Goal: Task Accomplishment & Management: Use online tool/utility

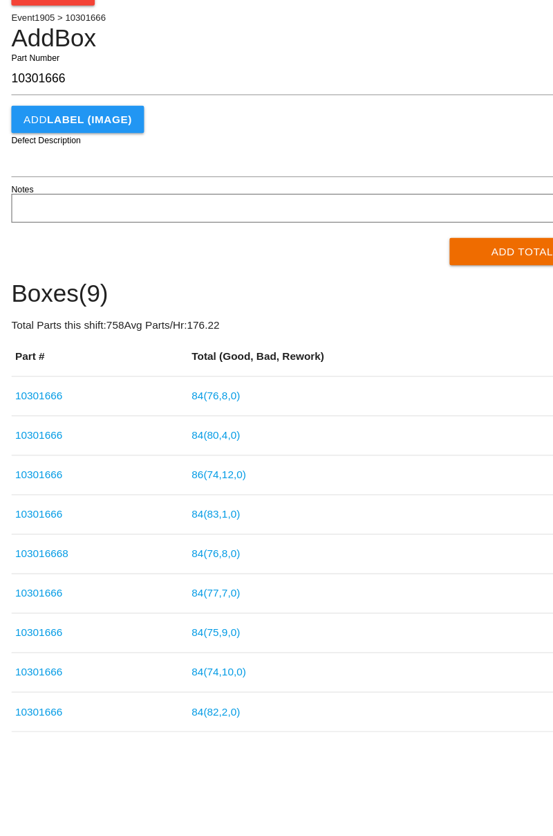
click at [483, 299] on button "Add Total" at bounding box center [477, 303] width 134 height 25
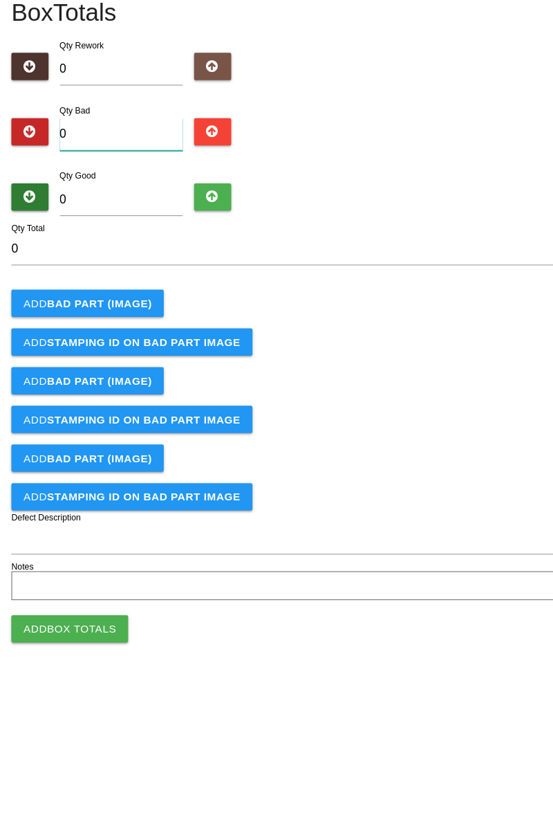
click at [131, 192] on input "0" at bounding box center [111, 196] width 113 height 30
type input "4"
click at [128, 250] on input "0" at bounding box center [111, 256] width 113 height 30
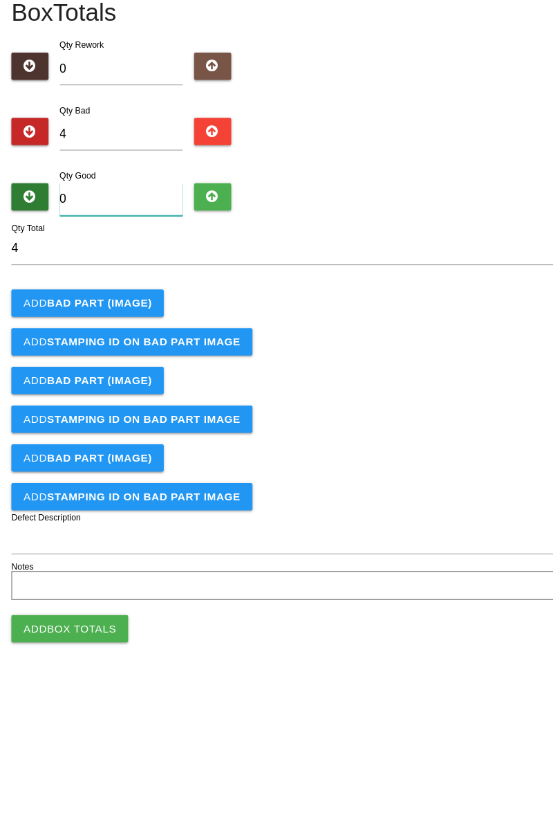
type input "8"
type input "12"
type input "80"
type input "84"
type input "80"
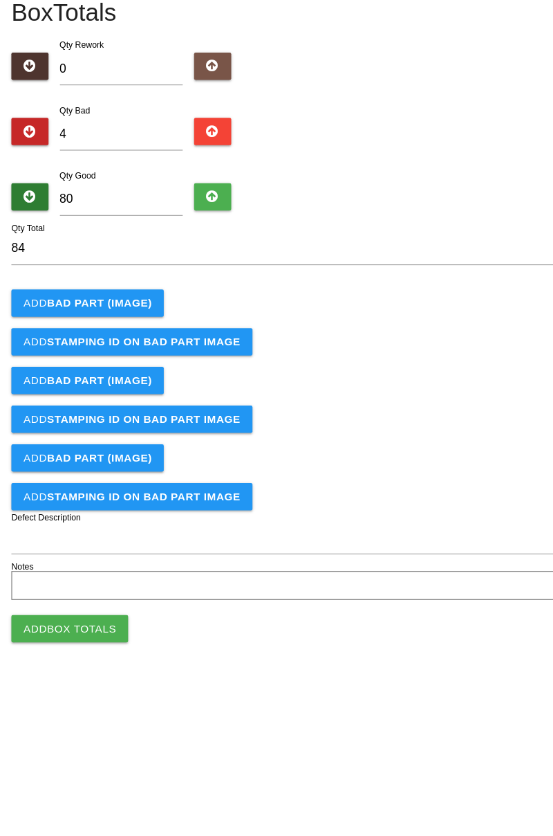
click at [122, 347] on b "BAD PART (IMAGE)" at bounding box center [90, 349] width 95 height 11
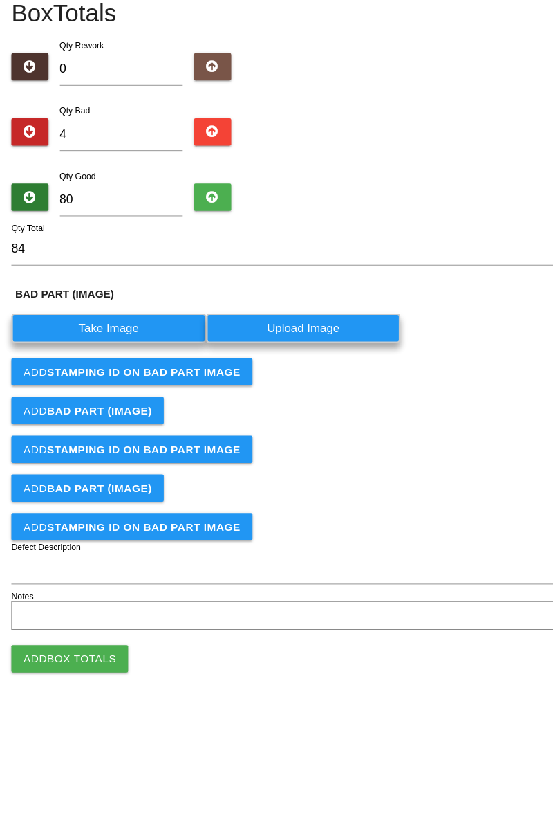
click at [118, 365] on label "Take Image" at bounding box center [99, 372] width 178 height 27
click at [0, 0] on \(IMAGE\) "Take Image" at bounding box center [0, 0] width 0 height 0
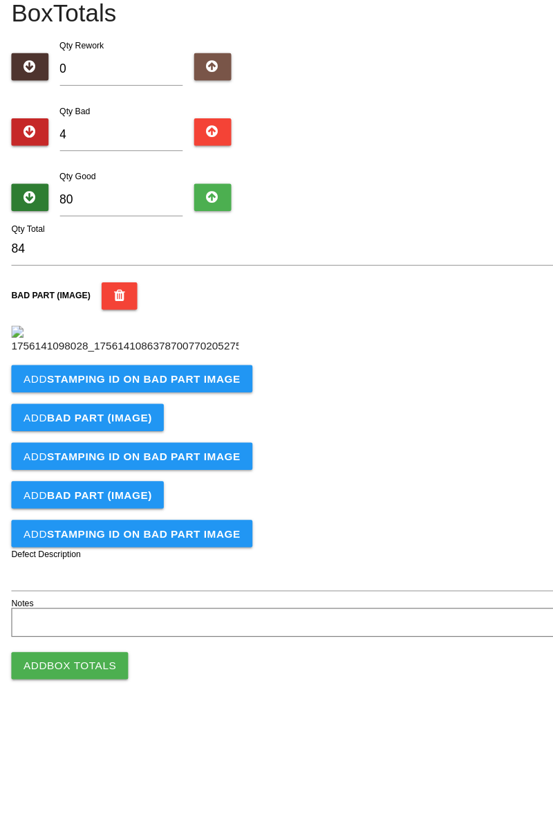
click at [143, 424] on b "STAMPING ID on BAD PART Image" at bounding box center [131, 418] width 176 height 11
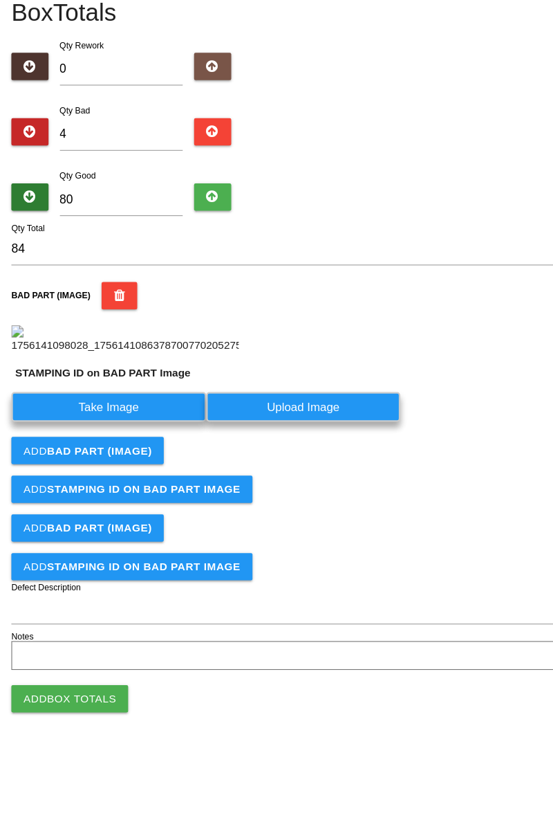
click at [108, 458] on label "Take Image" at bounding box center [99, 444] width 178 height 27
click at [0, 0] on PART "Take Image" at bounding box center [0, 0] width 0 height 0
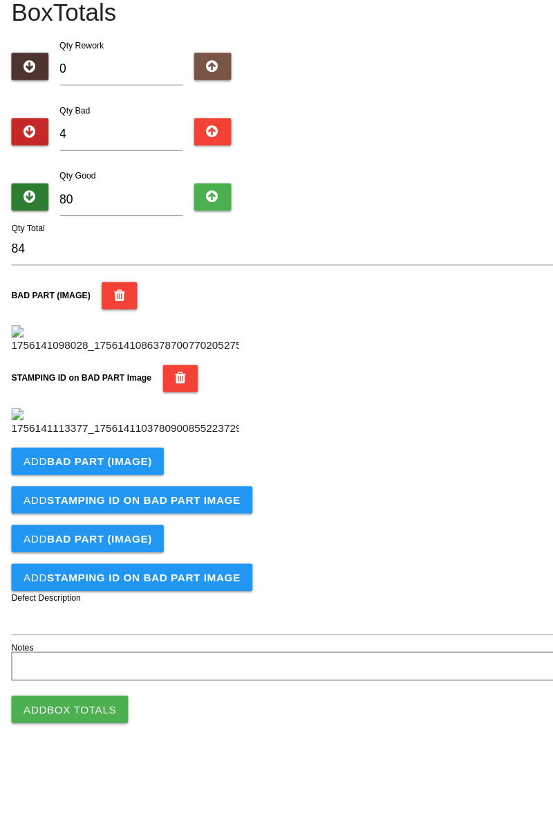
scroll to position [304, 0]
click at [138, 506] on button "Add BAD PART (IMAGE)" at bounding box center [79, 493] width 139 height 25
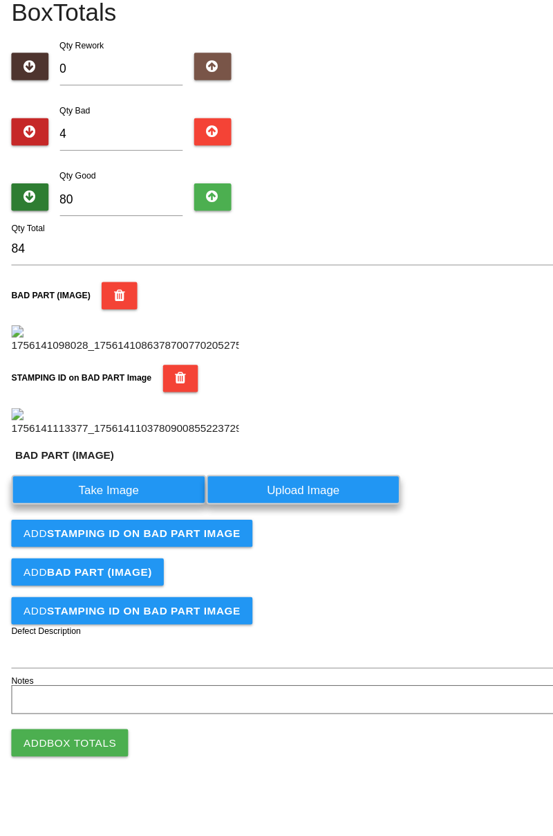
click at [119, 533] on label "Take Image" at bounding box center [99, 519] width 178 height 27
click at [0, 0] on \(IMAGE\) "Take Image" at bounding box center [0, 0] width 0 height 0
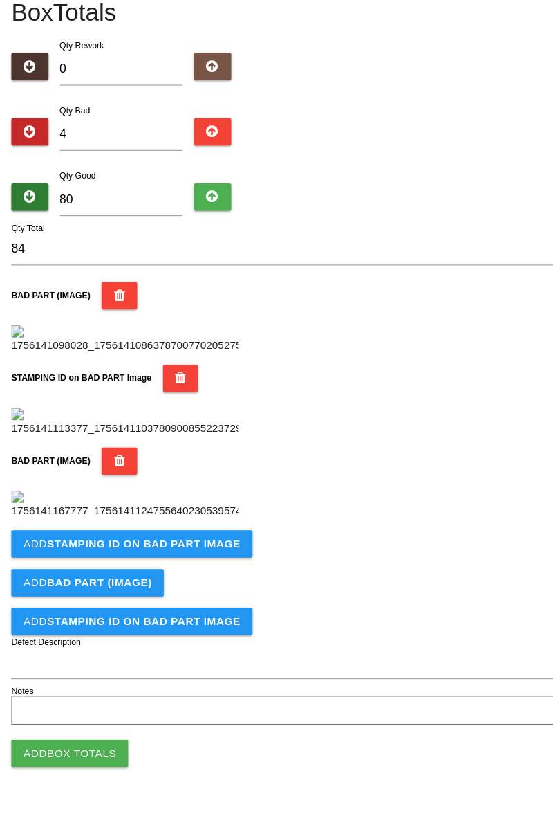
scroll to position [531, 0]
click at [199, 575] on b "STAMPING ID on BAD PART Image" at bounding box center [131, 569] width 176 height 11
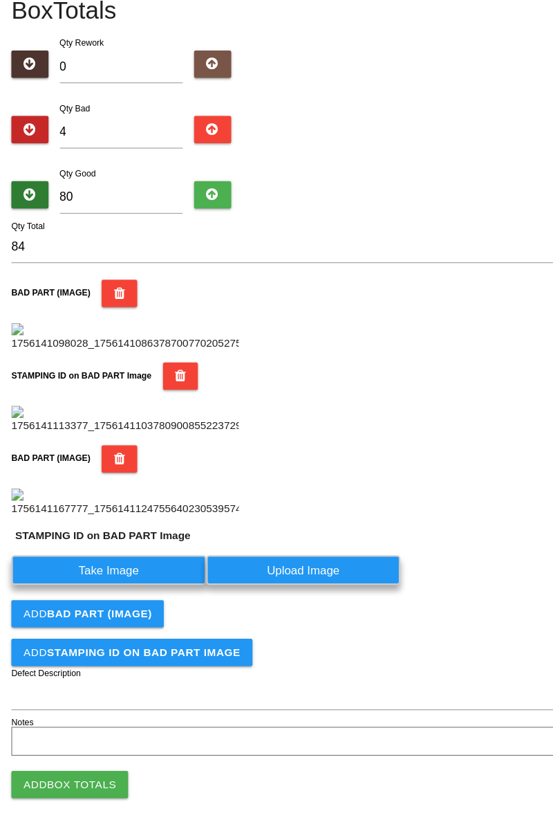
click at [136, 607] on label "Take Image" at bounding box center [99, 593] width 178 height 27
click at [0, 0] on PART "Take Image" at bounding box center [0, 0] width 0 height 0
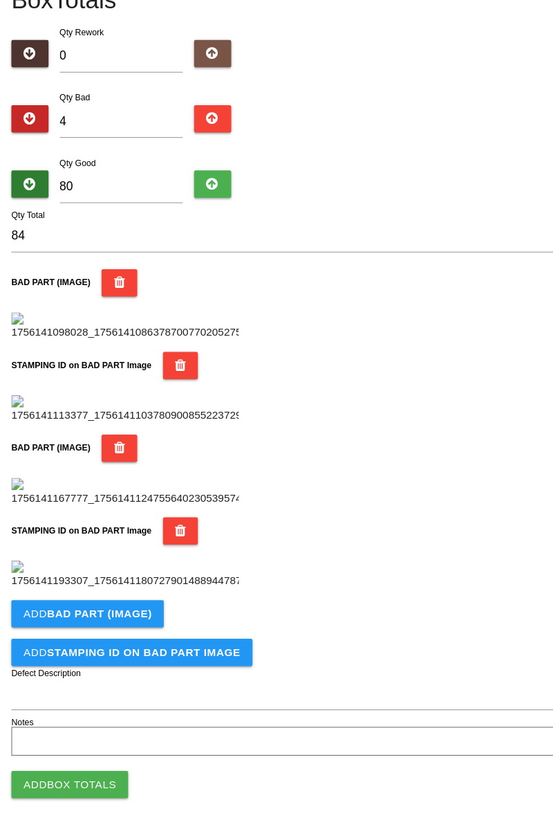
scroll to position [758, 0]
click at [109, 631] on b "BAD PART (IMAGE)" at bounding box center [90, 632] width 95 height 11
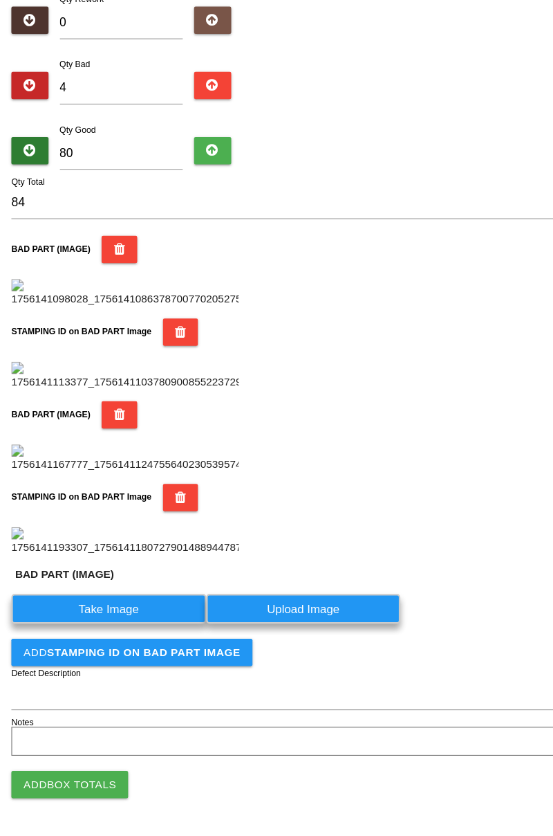
click at [120, 642] on label "Take Image" at bounding box center [99, 628] width 178 height 27
click at [0, 0] on \(IMAGE\) "Take Image" at bounding box center [0, 0] width 0 height 0
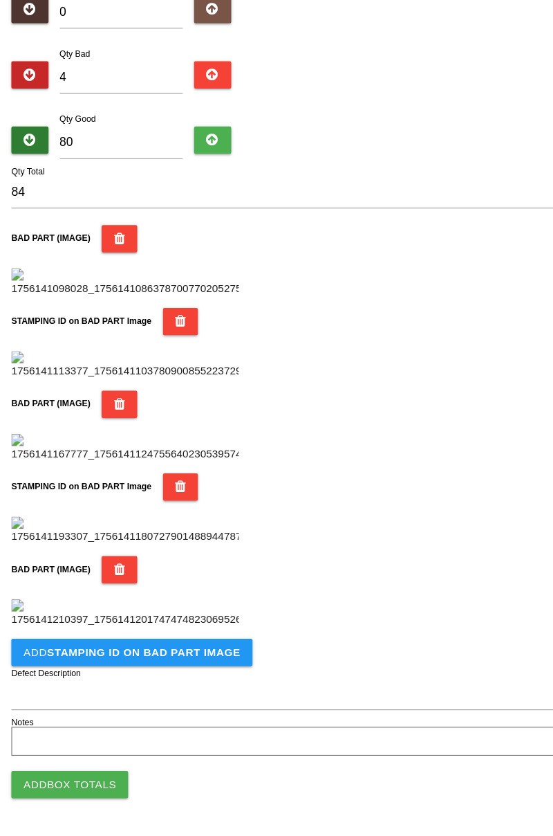
scroll to position [985, 0]
click at [173, 665] on b "STAMPING ID on BAD PART Image" at bounding box center [131, 668] width 176 height 11
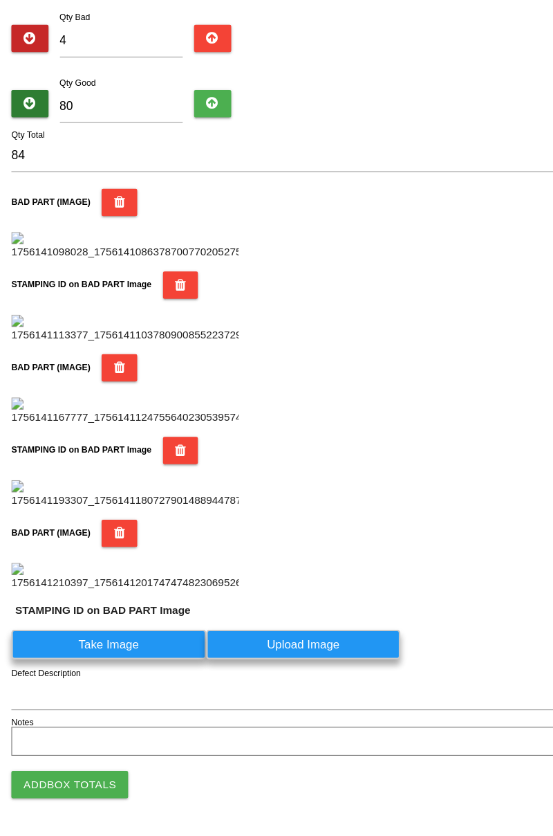
click at [131, 674] on label "Take Image" at bounding box center [99, 660] width 178 height 27
click at [0, 0] on PART "Take Image" at bounding box center [0, 0] width 0 height 0
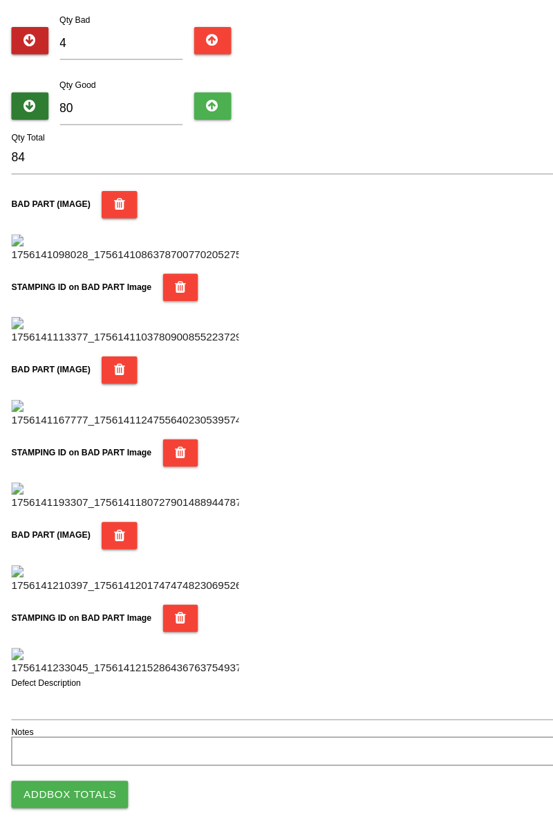
scroll to position [1212, 0]
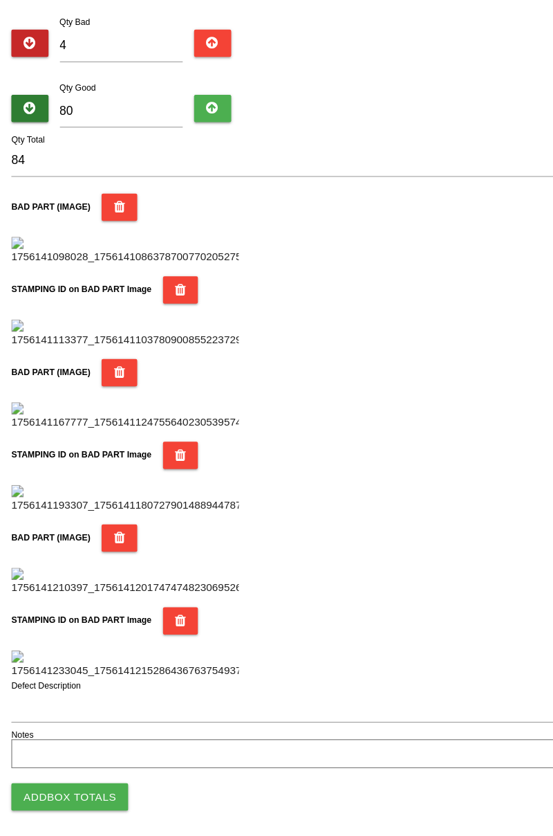
click at [58, 798] on button "Add Box Totals" at bounding box center [63, 788] width 107 height 25
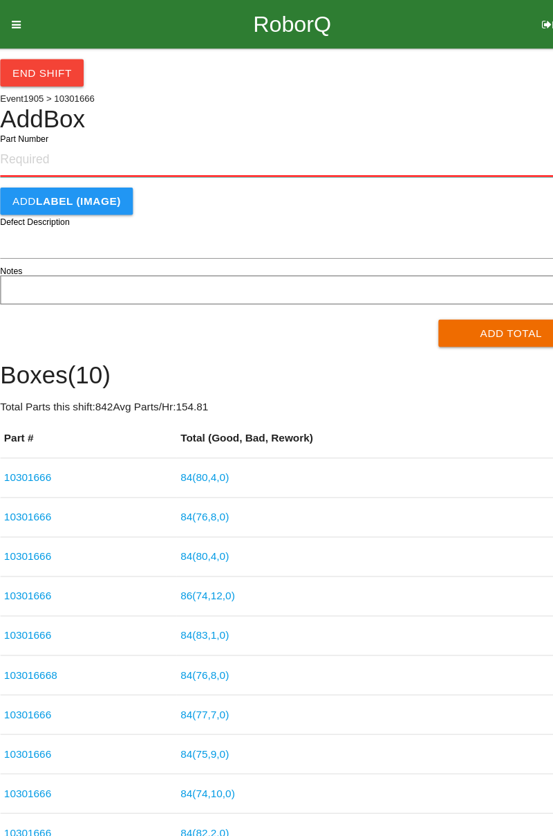
paste input "10301666"
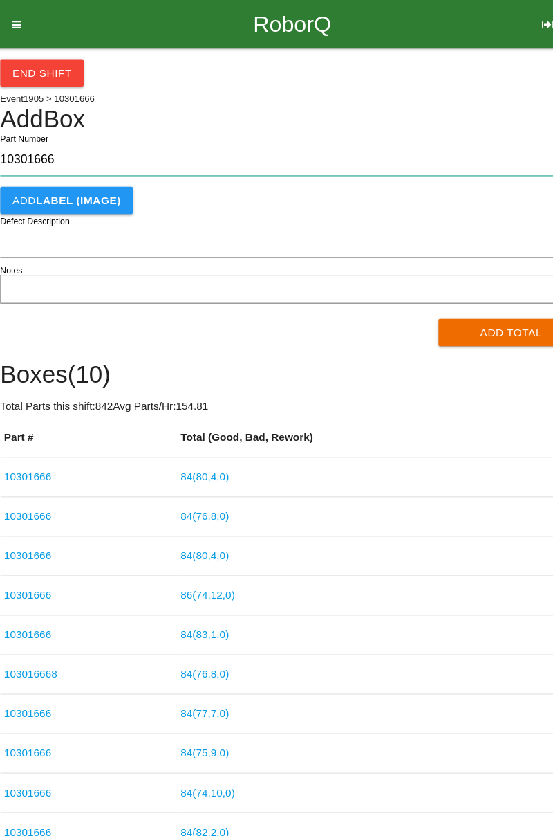
type input "10301666"
click at [452, 293] on button "Add Total" at bounding box center [477, 303] width 134 height 25
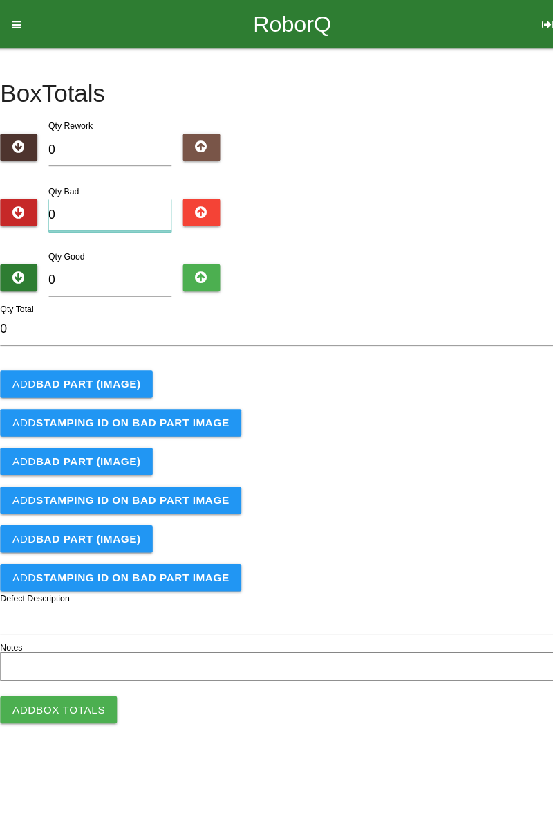
click at [99, 195] on input "0" at bounding box center [111, 196] width 113 height 30
click at [103, 349] on b "BAD PART (IMAGE)" at bounding box center [90, 349] width 95 height 11
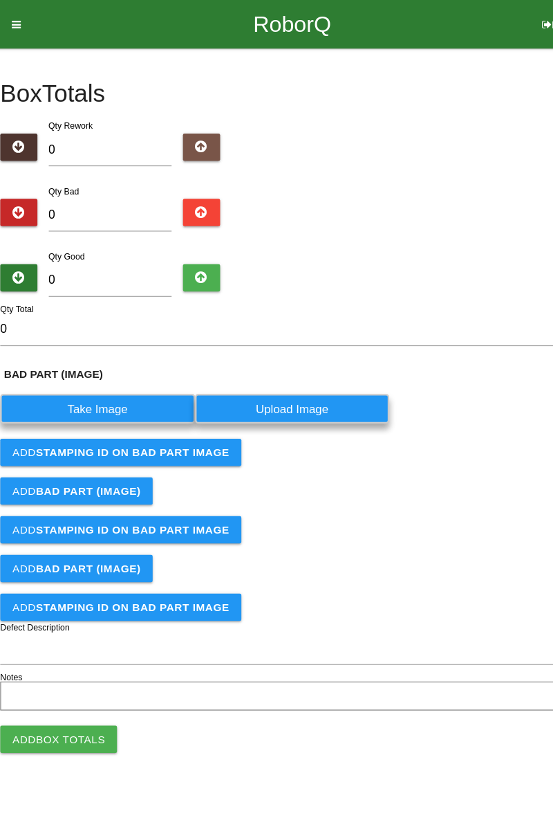
click at [107, 375] on label "Take Image" at bounding box center [99, 372] width 178 height 27
click at [0, 0] on \(IMAGE\) "Take Image" at bounding box center [0, 0] width 0 height 0
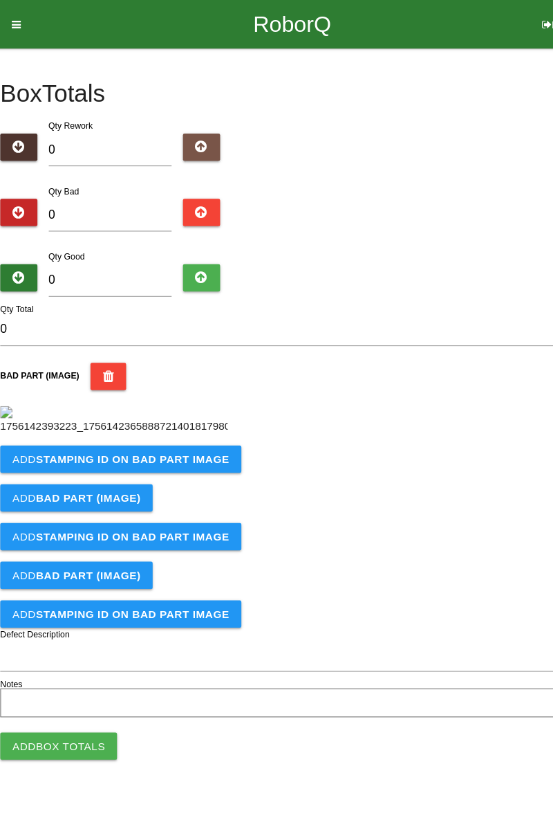
click at [182, 441] on div "Add BAD PART (IMAGE)" at bounding box center [276, 453] width 533 height 25
click at [179, 424] on b "STAMPING ID on BAD PART Image" at bounding box center [131, 418] width 176 height 11
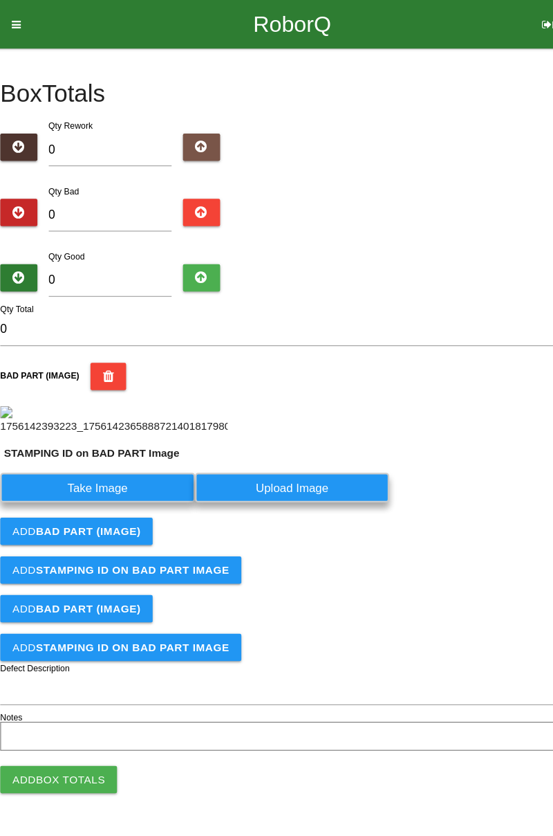
click at [120, 458] on label "Take Image" at bounding box center [99, 444] width 178 height 27
click at [0, 0] on PART "Take Image" at bounding box center [0, 0] width 0 height 0
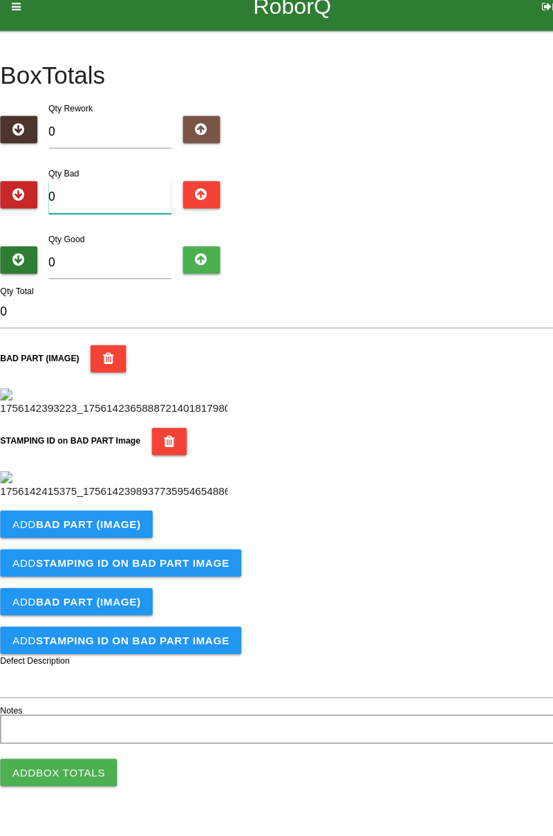
click at [104, 194] on input "0" at bounding box center [111, 196] width 113 height 30
type input "1"
click at [82, 252] on input "0" at bounding box center [111, 256] width 113 height 30
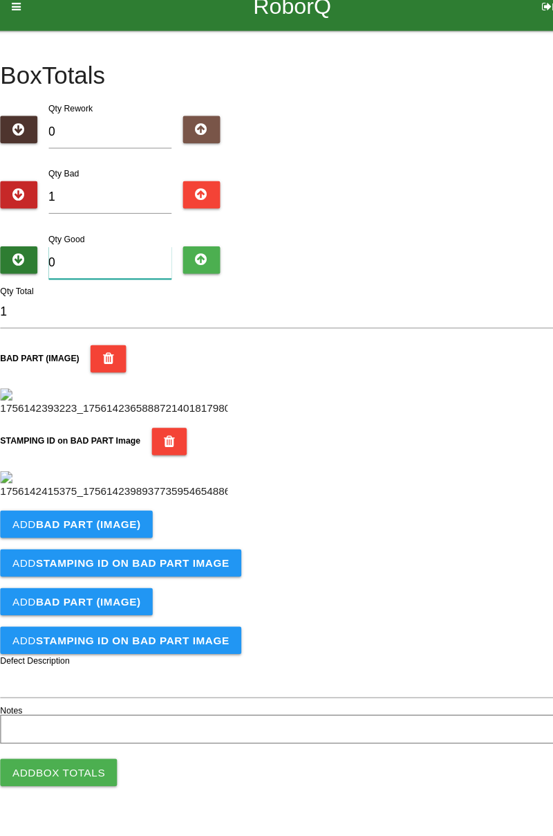
type input "8"
type input "9"
type input "83"
type input "84"
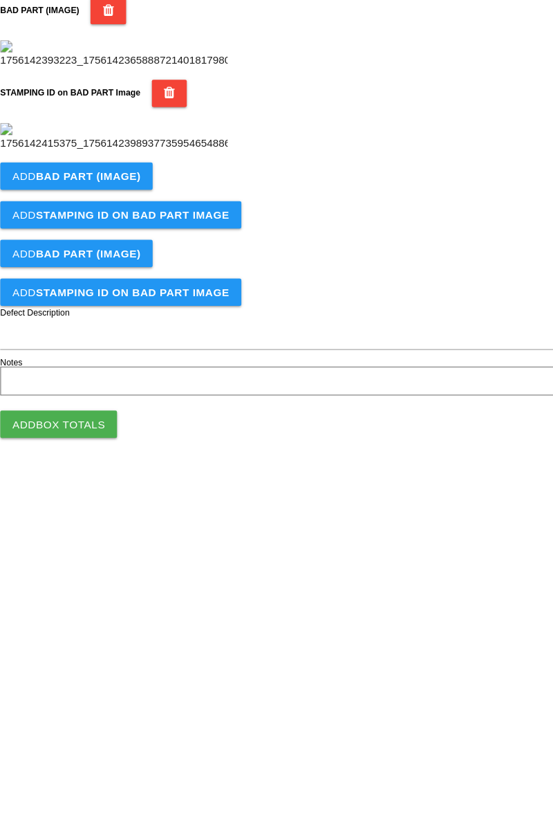
scroll to position [304, 0]
type input "83"
click at [51, 733] on button "Add Box Totals" at bounding box center [63, 720] width 107 height 25
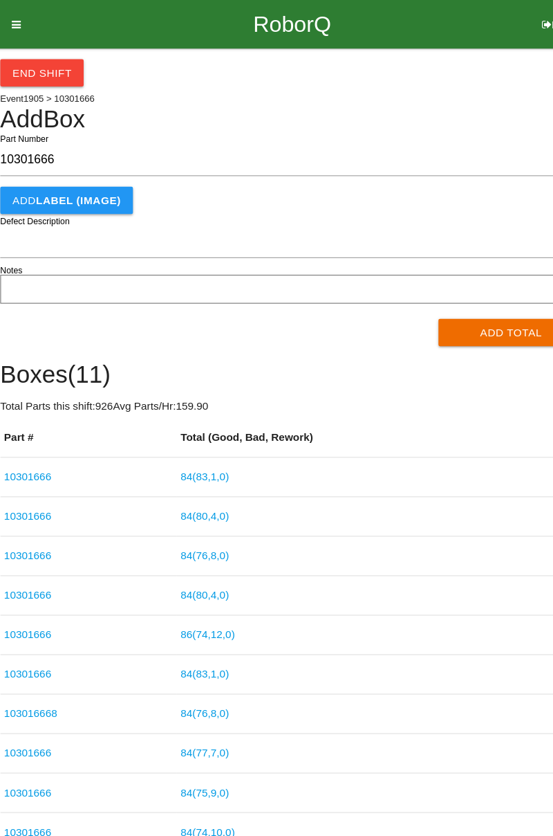
type input "10301666"
click at [488, 297] on button "Add Total" at bounding box center [477, 303] width 134 height 25
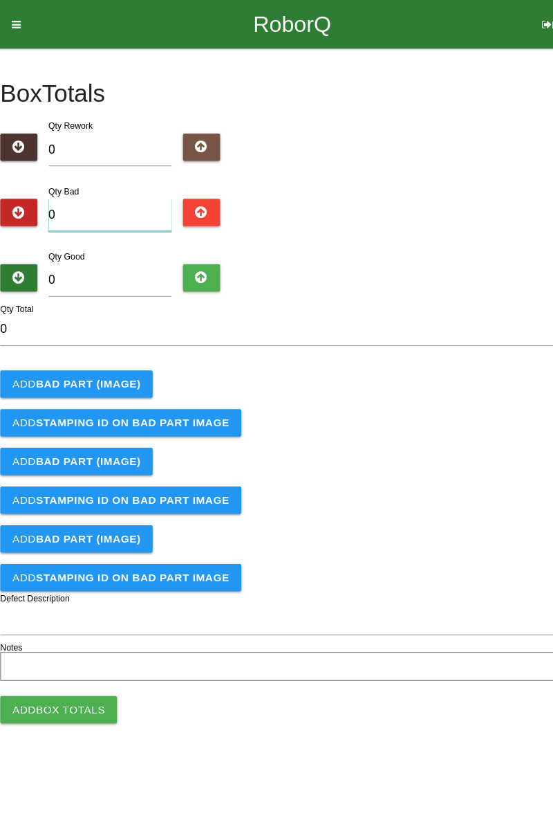
click at [140, 192] on input "0" at bounding box center [111, 196] width 113 height 30
click at [103, 354] on b "BAD PART (IMAGE)" at bounding box center [90, 349] width 95 height 11
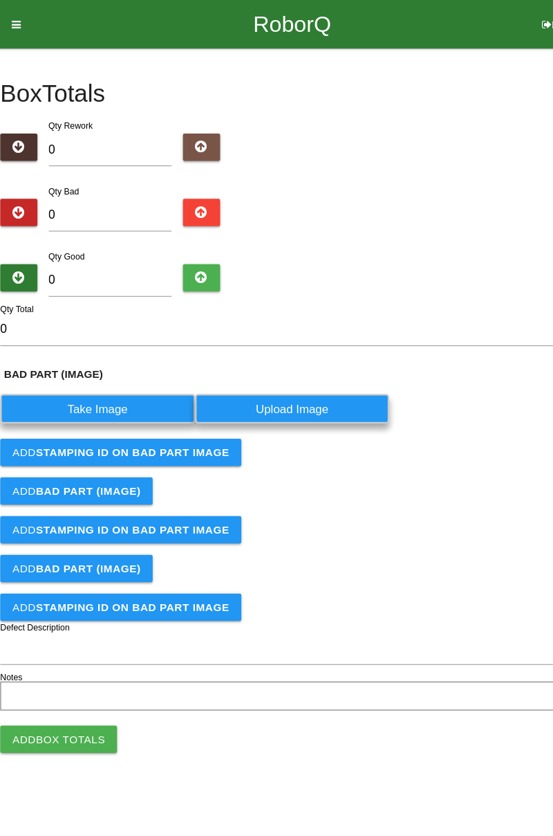
click at [111, 367] on label "Take Image" at bounding box center [99, 372] width 178 height 27
click at [0, 0] on \(IMAGE\) "Take Image" at bounding box center [0, 0] width 0 height 0
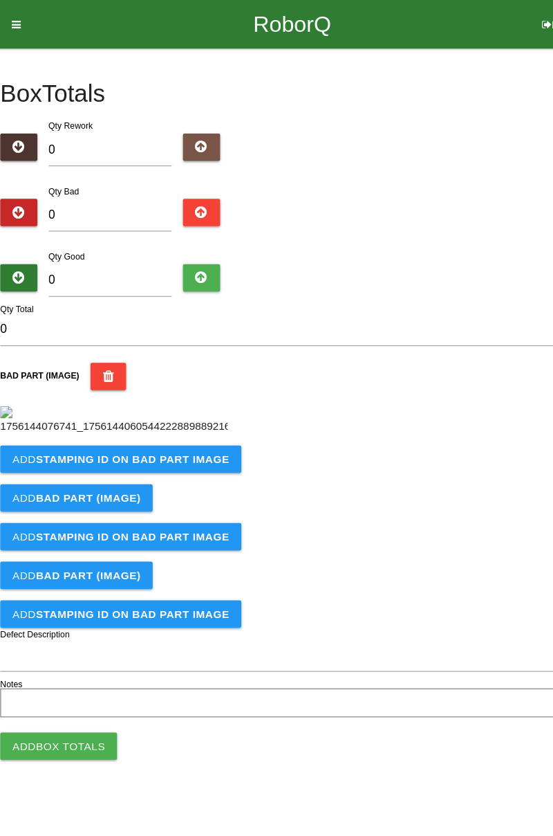
click at [183, 431] on button "Add STAMPING ID on BAD PART Image" at bounding box center [120, 418] width 220 height 25
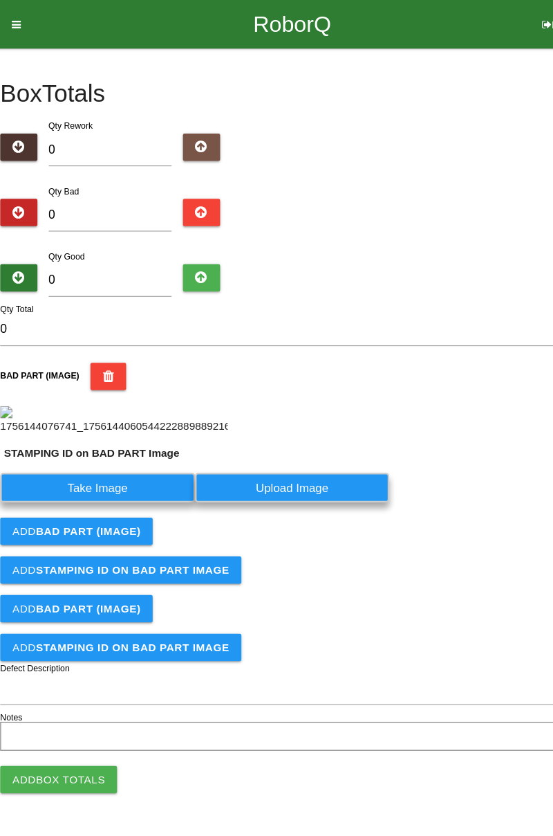
click at [136, 458] on label "Take Image" at bounding box center [99, 444] width 178 height 27
click at [0, 0] on PART "Take Image" at bounding box center [0, 0] width 0 height 0
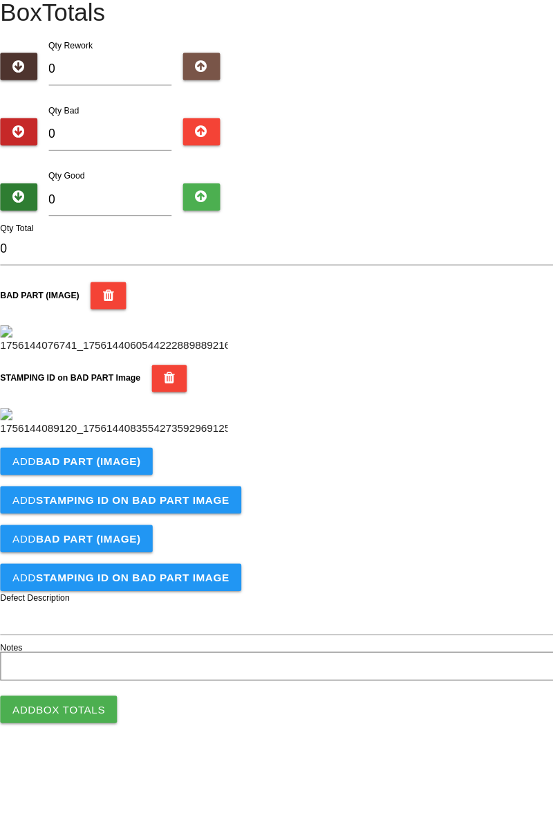
scroll to position [304, 0]
click at [140, 506] on button "Add BAD PART (IMAGE)" at bounding box center [79, 493] width 139 height 25
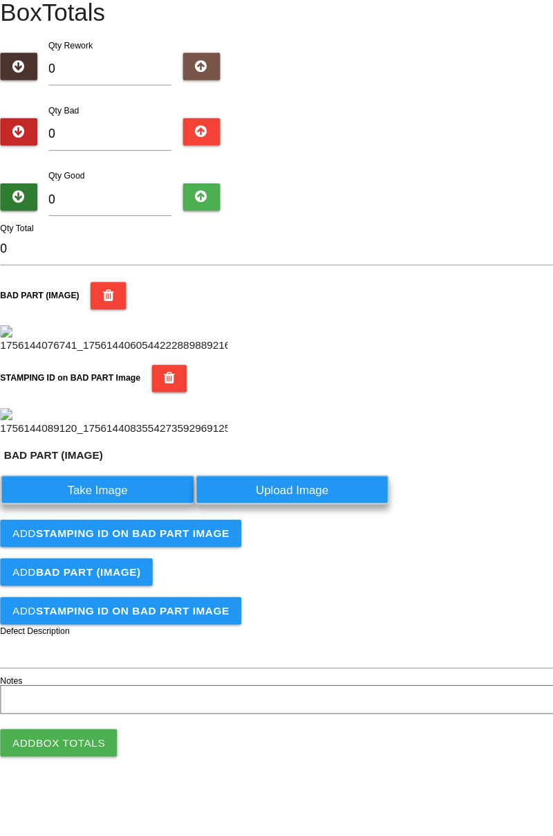
click at [115, 533] on label "Take Image" at bounding box center [99, 519] width 178 height 27
click at [0, 0] on \(IMAGE\) "Take Image" at bounding box center [0, 0] width 0 height 0
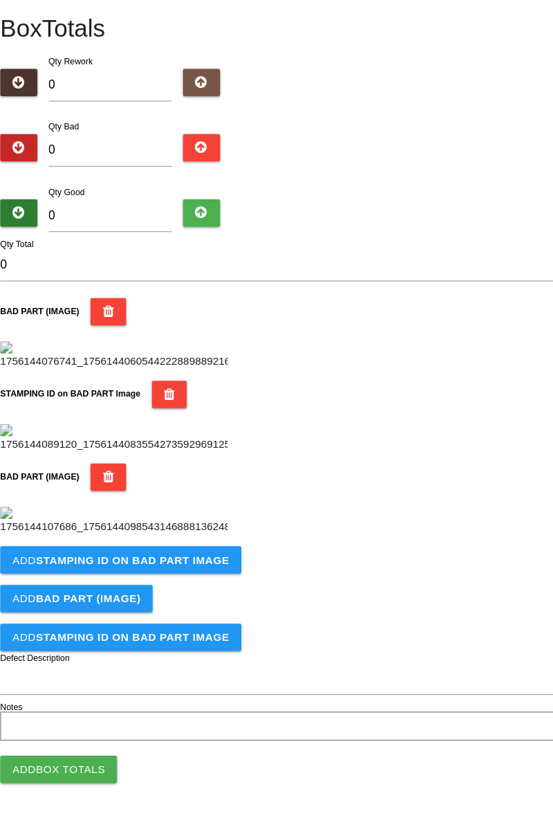
scroll to position [531, 0]
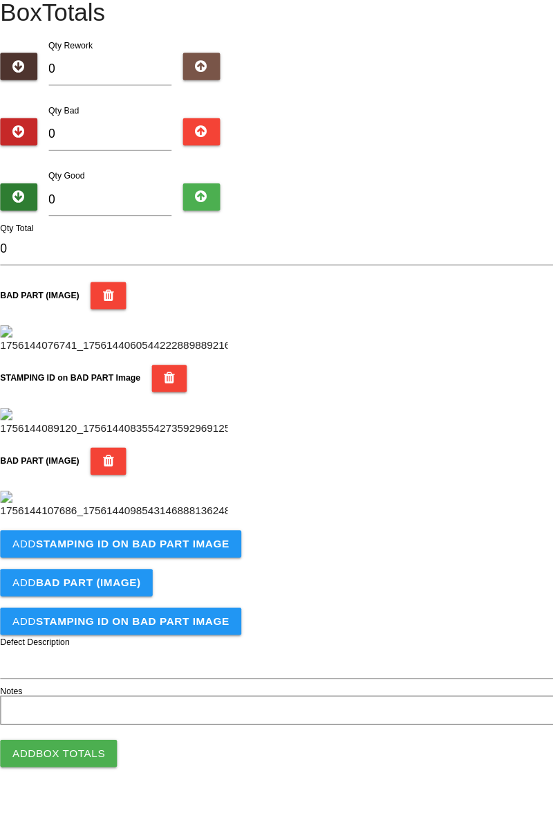
click at [189, 575] on b "STAMPING ID on BAD PART Image" at bounding box center [131, 569] width 176 height 11
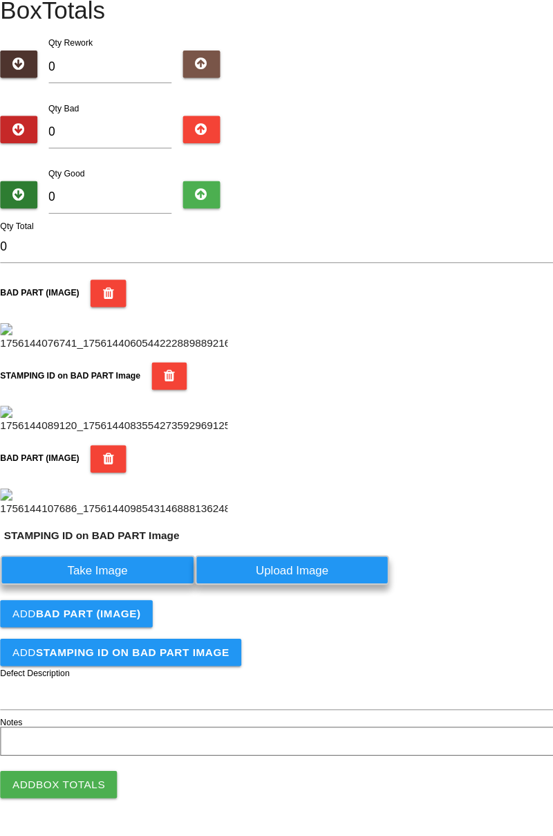
click at [146, 607] on label "Take Image" at bounding box center [99, 593] width 178 height 27
click at [0, 0] on PART "Take Image" at bounding box center [0, 0] width 0 height 0
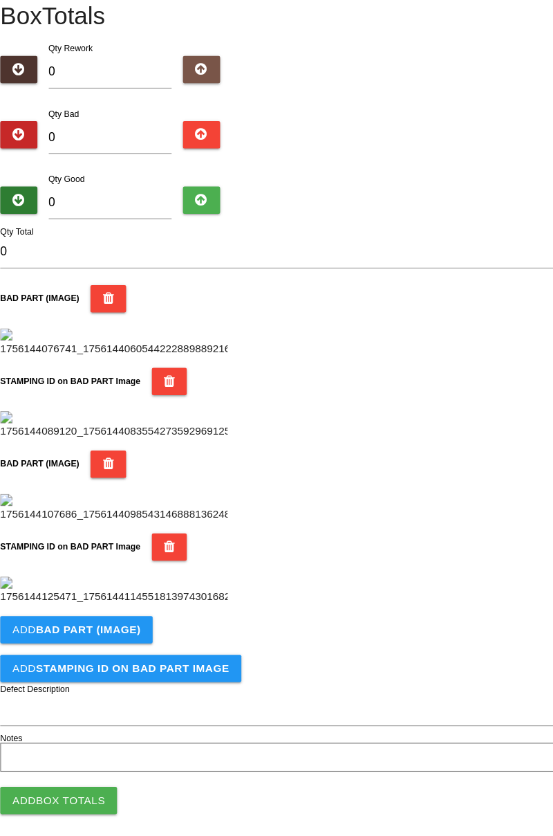
scroll to position [758, 0]
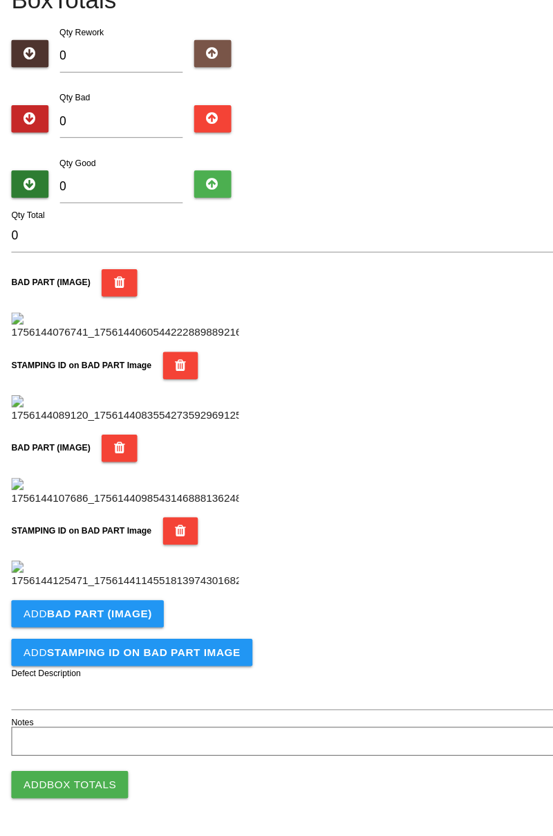
click at [160, 545] on icon "button" at bounding box center [165, 557] width 10 height 25
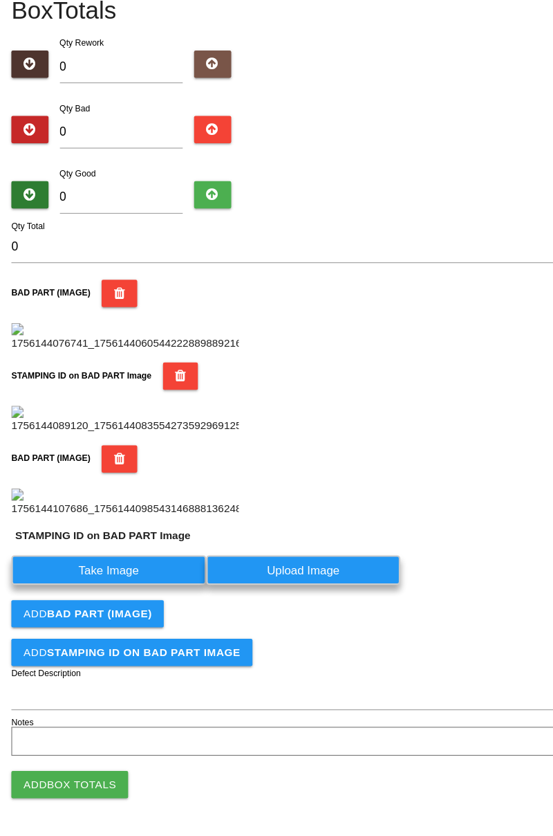
scroll to position [562, 0]
click at [131, 600] on label "Take Image" at bounding box center [99, 593] width 178 height 27
click at [0, 0] on PART "Take Image" at bounding box center [0, 0] width 0 height 0
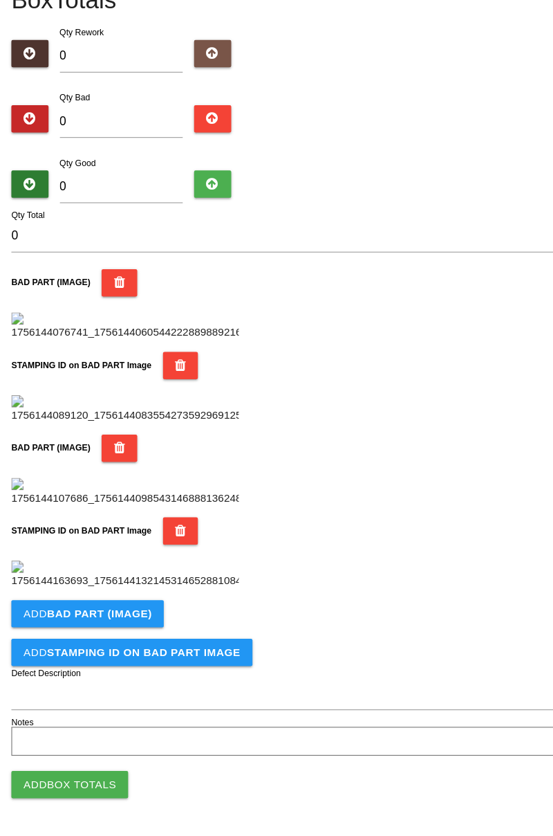
scroll to position [758, 0]
click at [128, 628] on b "BAD PART (IMAGE)" at bounding box center [90, 632] width 95 height 11
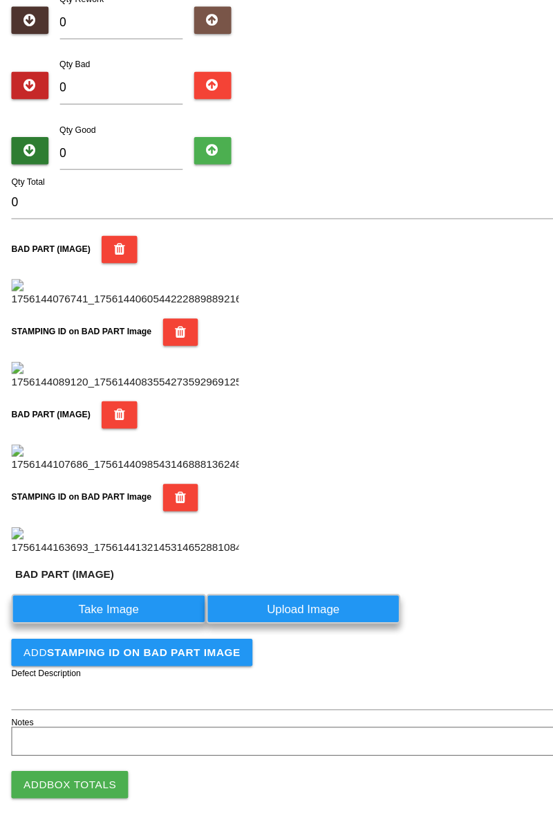
click at [119, 642] on label "Take Image" at bounding box center [99, 628] width 178 height 27
click at [0, 0] on \(IMAGE\) "Take Image" at bounding box center [0, 0] width 0 height 0
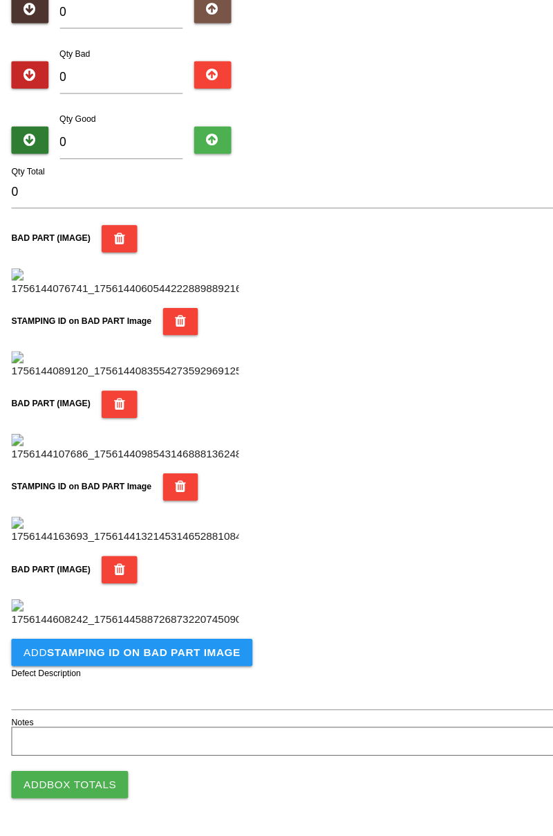
scroll to position [985, 0]
click at [172, 672] on b "STAMPING ID on BAD PART Image" at bounding box center [131, 668] width 176 height 11
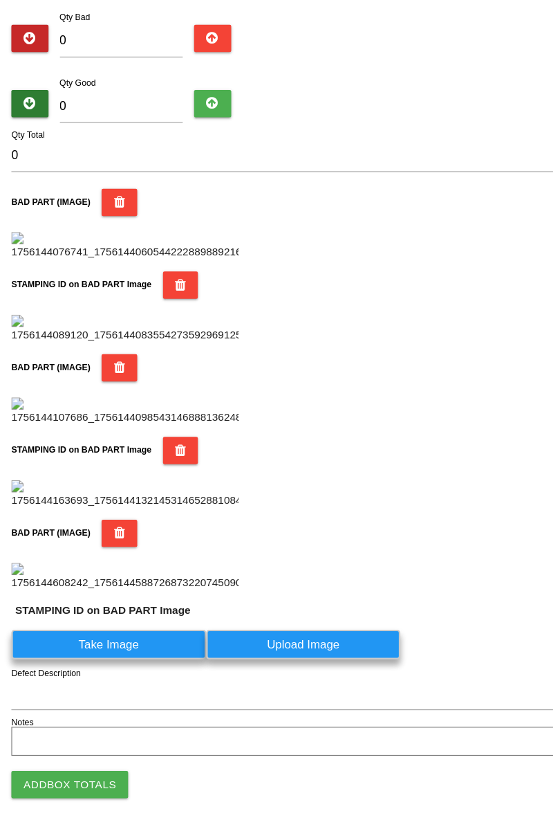
click at [139, 674] on label "Take Image" at bounding box center [99, 660] width 178 height 27
click at [0, 0] on PART "Take Image" at bounding box center [0, 0] width 0 height 0
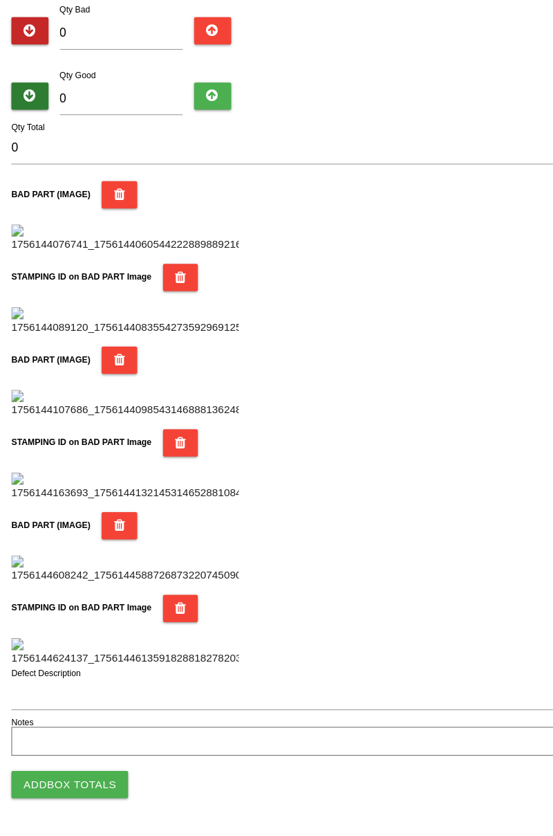
scroll to position [1212, 0]
click at [107, 787] on button "Add Box Totals" at bounding box center [63, 788] width 107 height 25
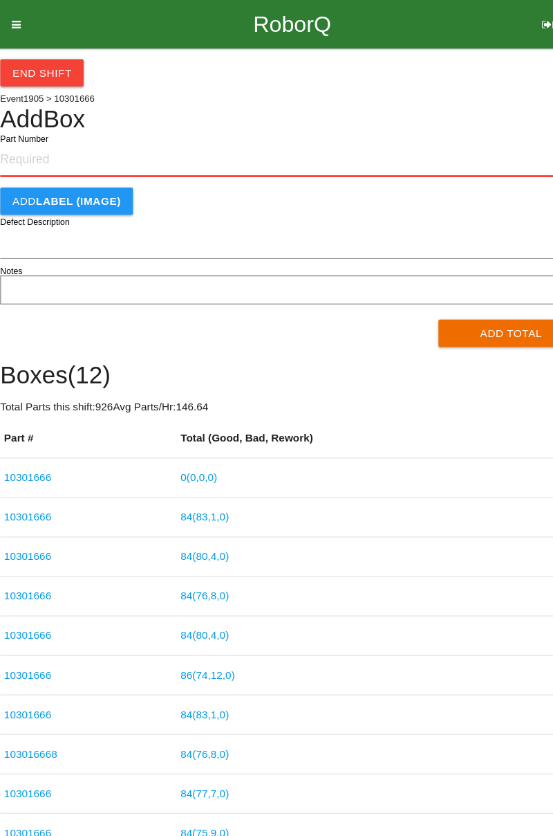
click at [61, 141] on input "Part Number" at bounding box center [276, 146] width 533 height 30
type input "10301666"
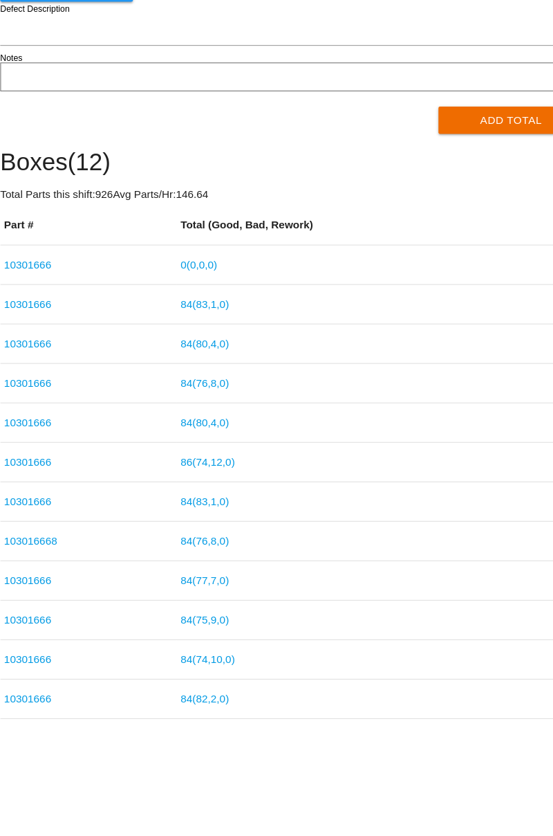
scroll to position [80, 0]
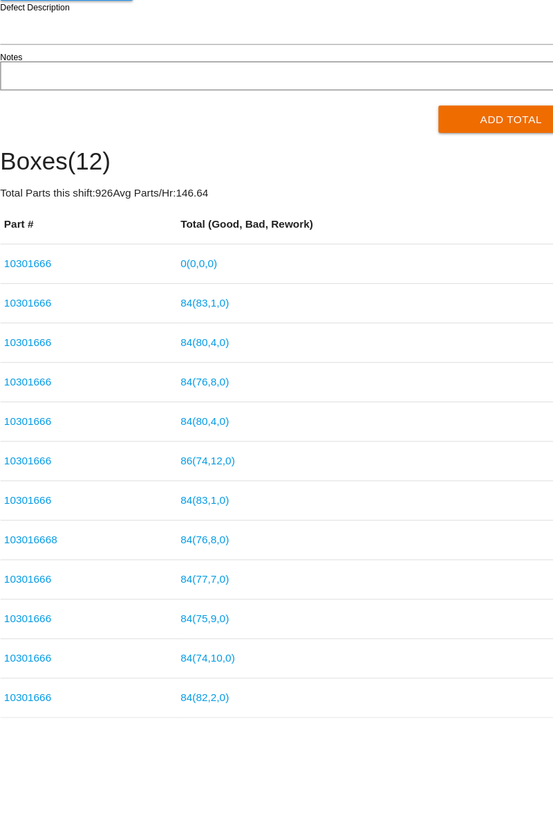
click at [206, 349] on link "0 ( 0 , 0 , 0 )" at bounding box center [191, 354] width 33 height 11
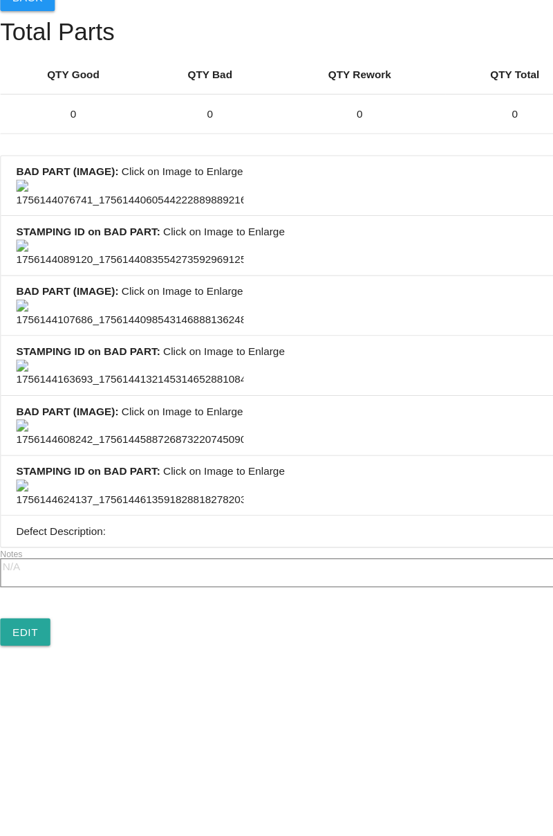
scroll to position [1029, 0]
click at [44, 662] on link "Edit" at bounding box center [33, 649] width 46 height 25
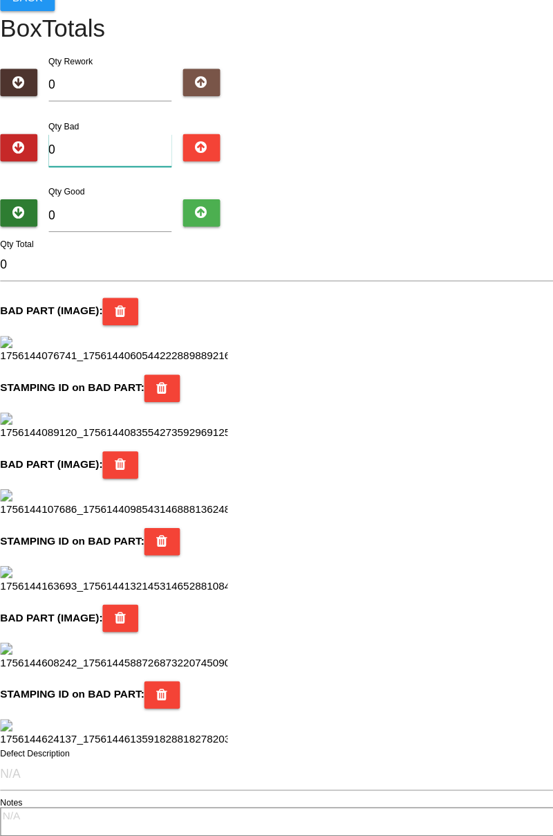
click at [118, 205] on input "0" at bounding box center [111, 211] width 113 height 30
type input "3"
click at [126, 274] on input "0" at bounding box center [111, 270] width 113 height 30
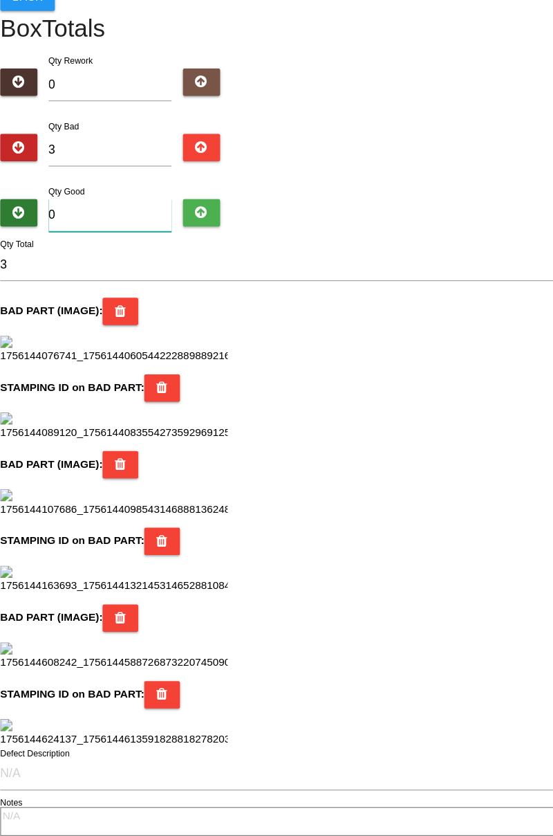
type input "8"
type input "11"
type input "81"
type input "84"
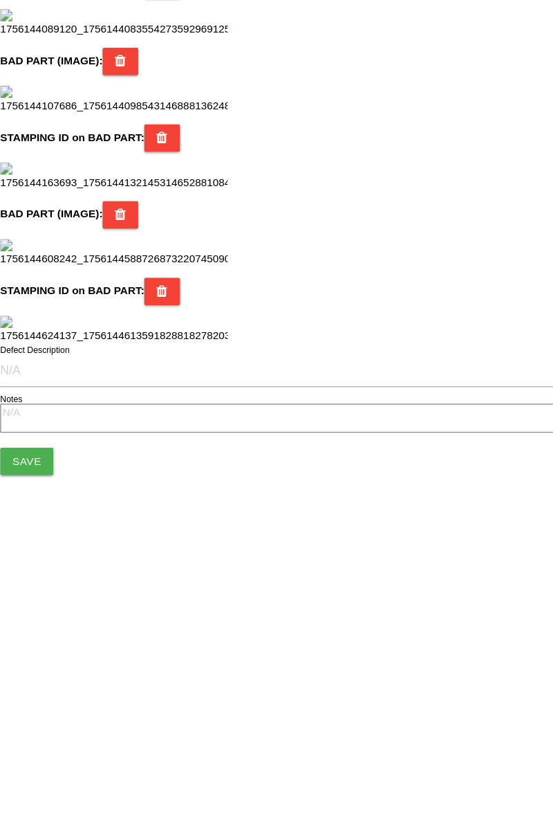
type input "81"
click at [47, 762] on button "Save" at bounding box center [34, 754] width 48 height 25
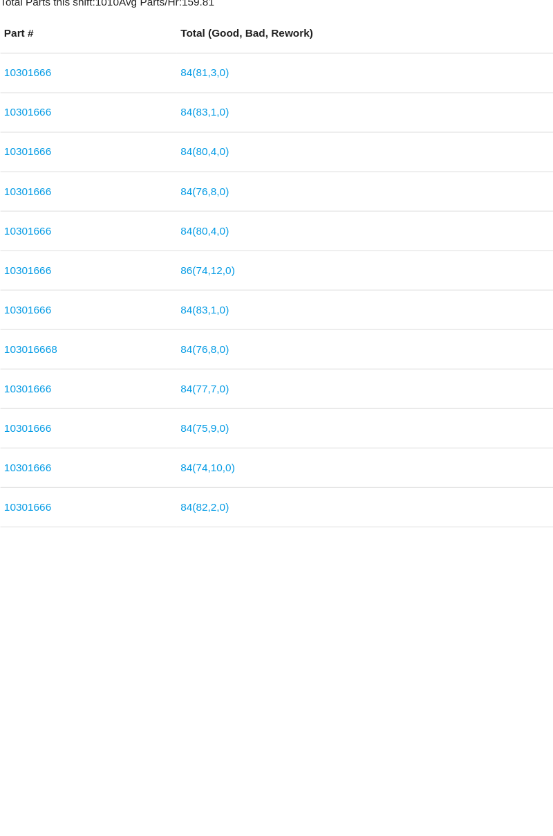
scroll to position [80, 0]
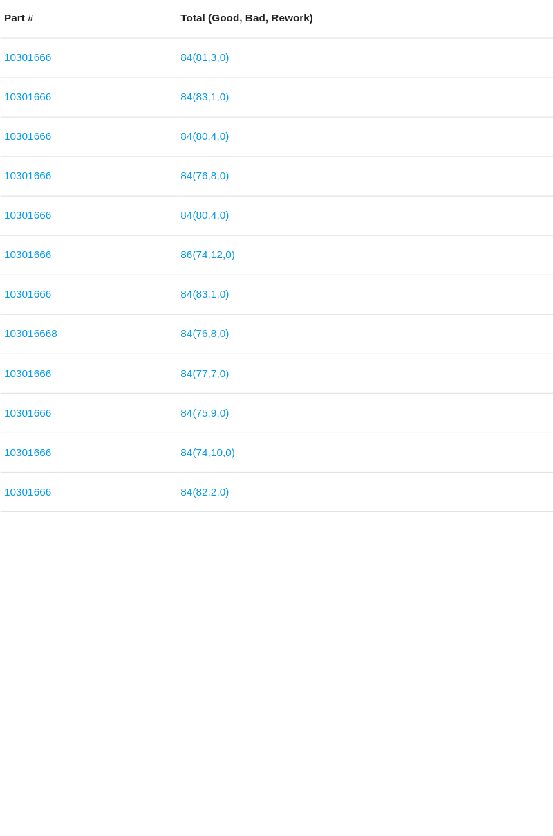
type input "10301666"
